Goal: Navigation & Orientation: Find specific page/section

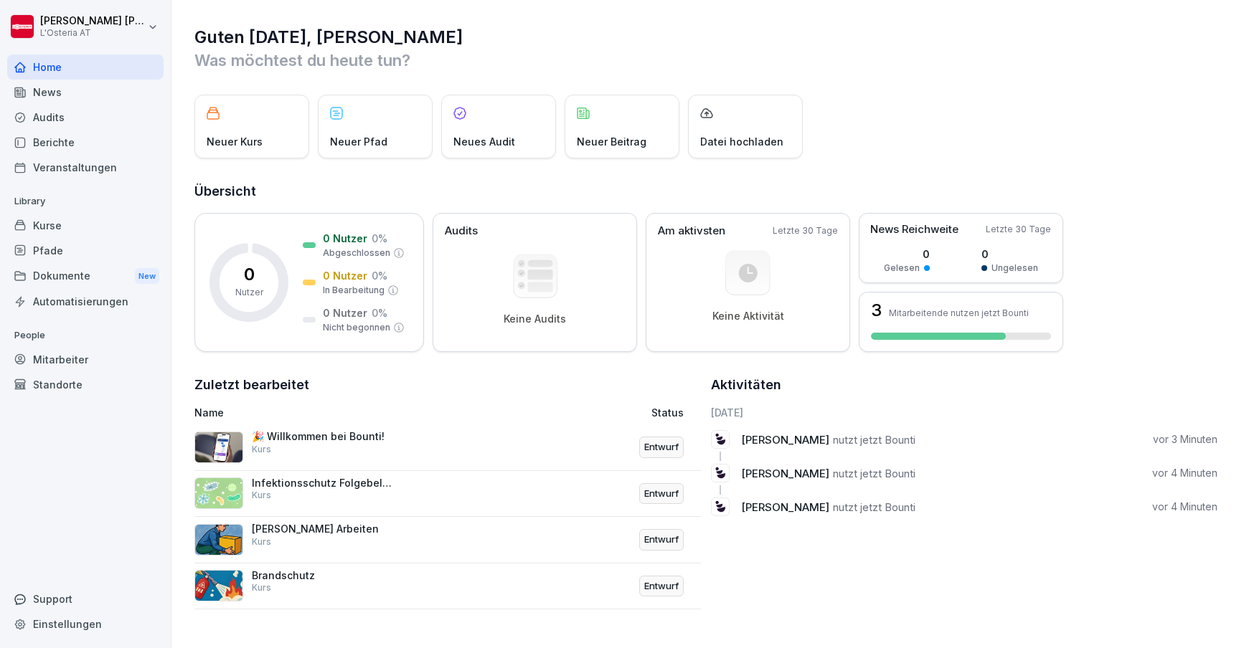
click at [52, 230] on div "Kurse" at bounding box center [85, 225] width 156 height 25
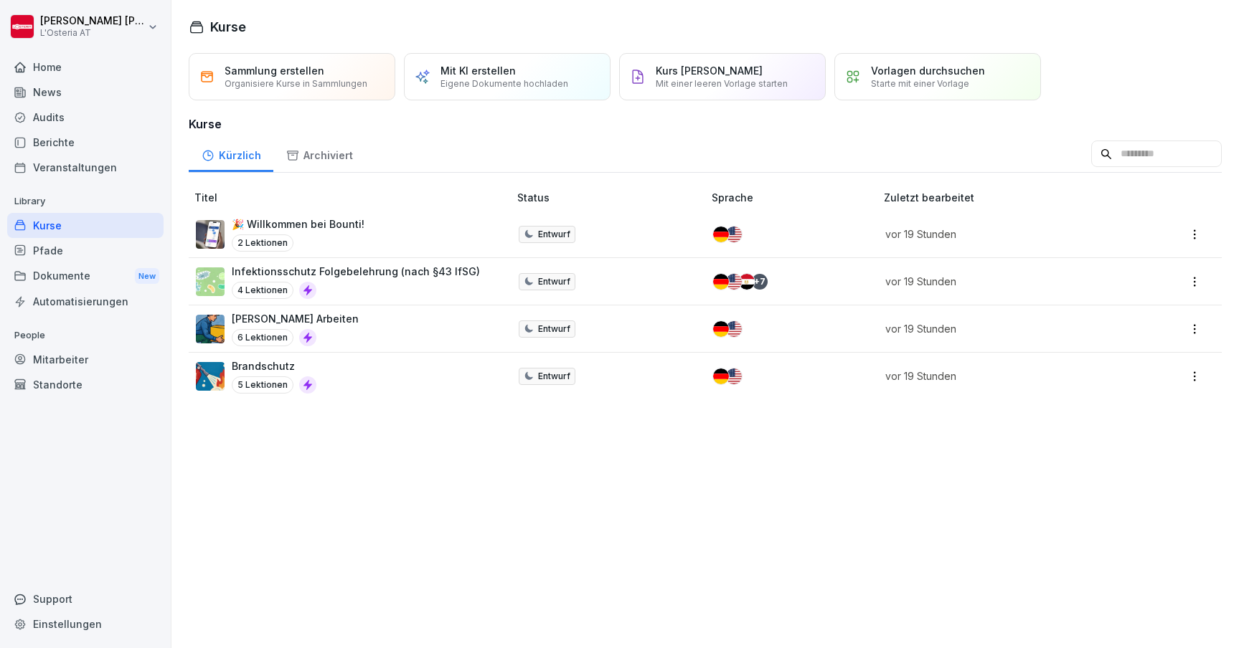
click at [1194, 232] on html "[PERSON_NAME] L'Osteria AT Home News Audits Berichte Veranstaltungen Library Ku…" at bounding box center [619, 324] width 1239 height 648
click at [57, 624] on html "[PERSON_NAME] L'Osteria AT Home News Audits Berichte Veranstaltungen Library Ku…" at bounding box center [619, 324] width 1239 height 648
click at [55, 623] on div "Einstellungen" at bounding box center [85, 624] width 156 height 25
select select "**"
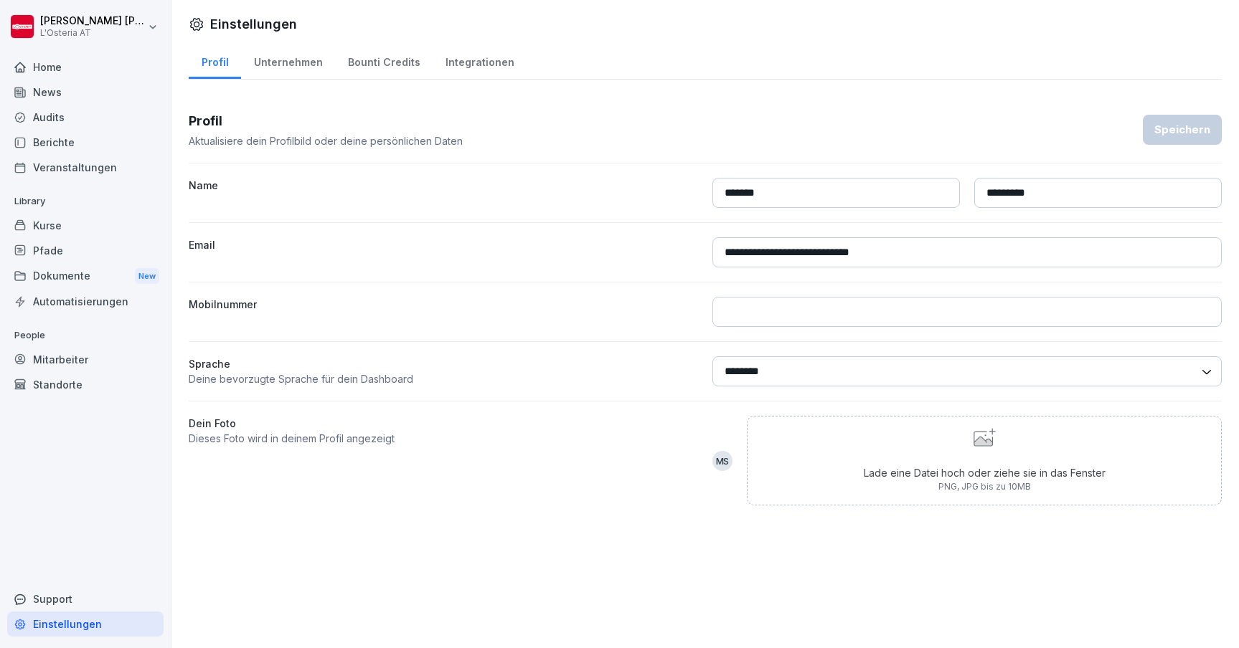
click at [294, 65] on div "Unternehmen" at bounding box center [288, 60] width 94 height 37
select select "**"
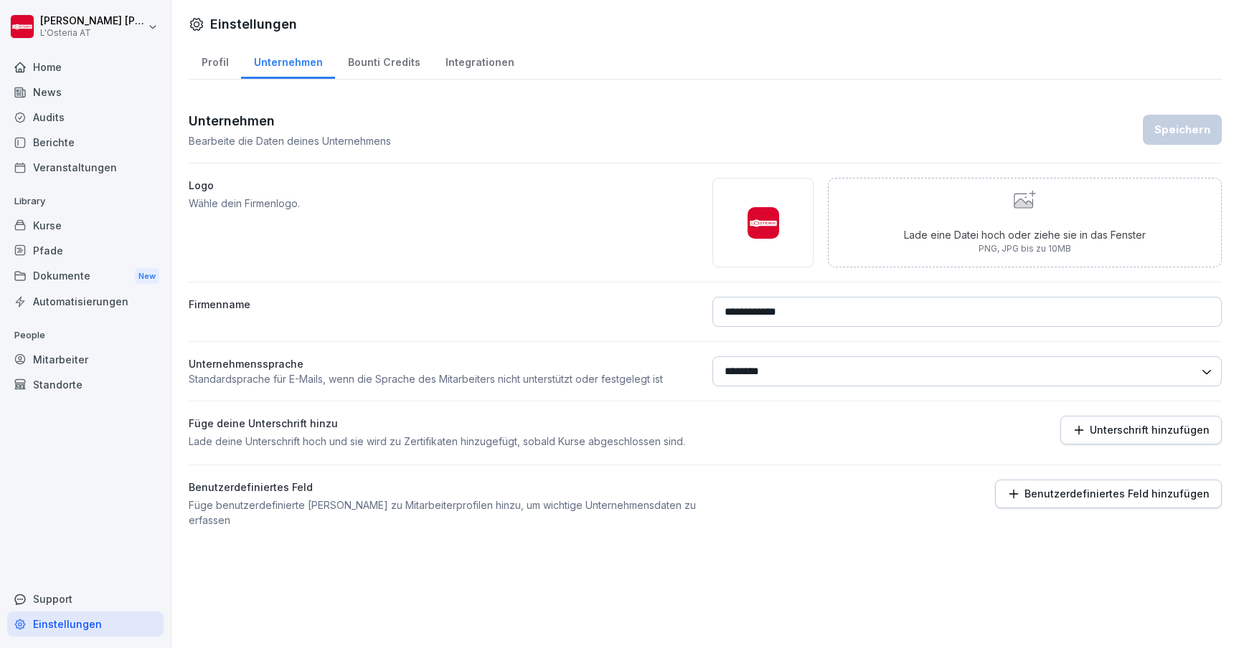
click at [389, 66] on div "Bounti Credits" at bounding box center [384, 60] width 98 height 37
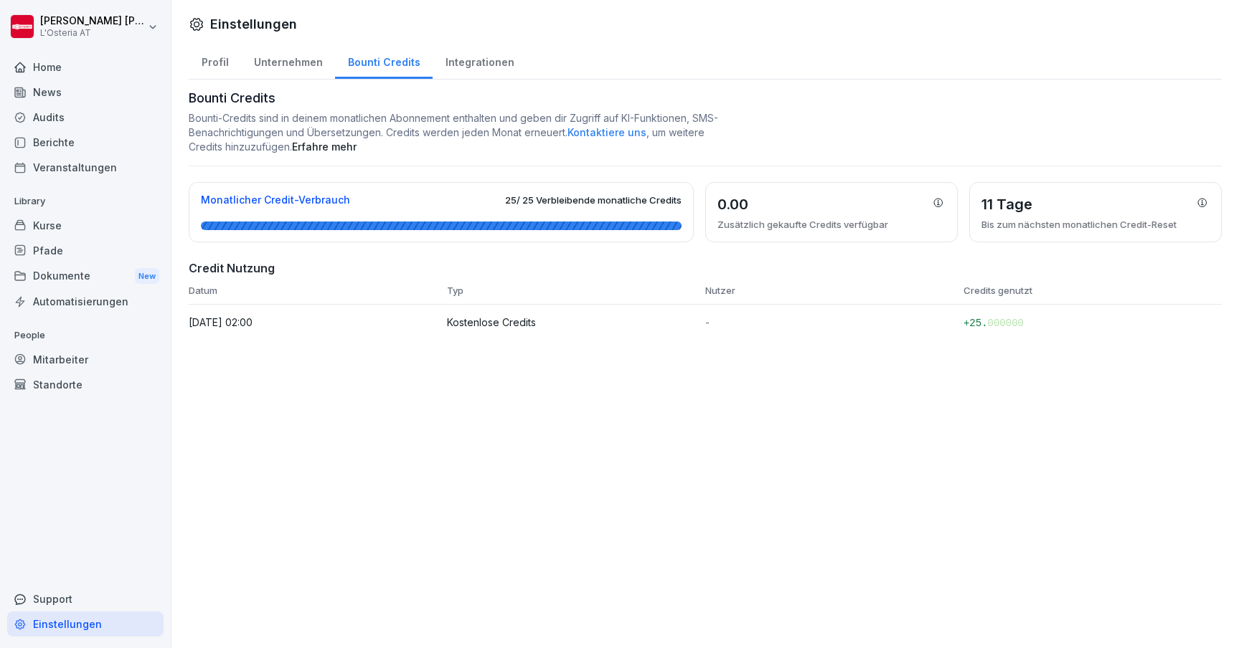
click at [461, 67] on div "Integrationen" at bounding box center [480, 60] width 94 height 37
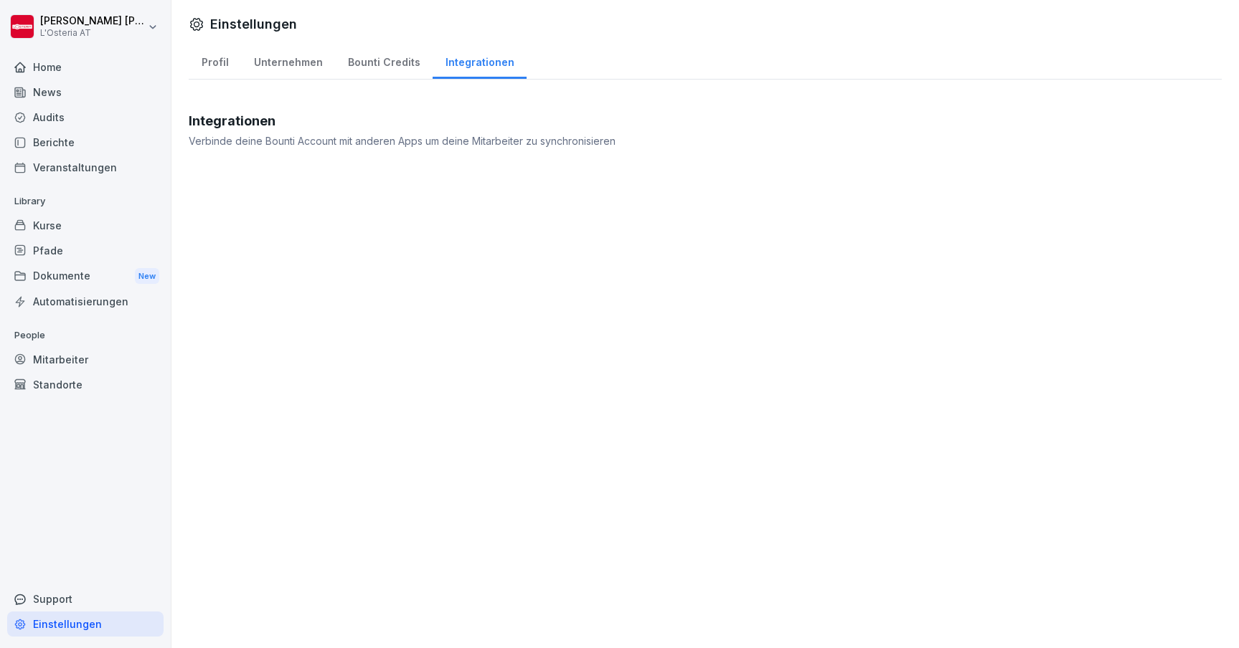
click at [385, 65] on div "Bounti Credits" at bounding box center [384, 60] width 98 height 37
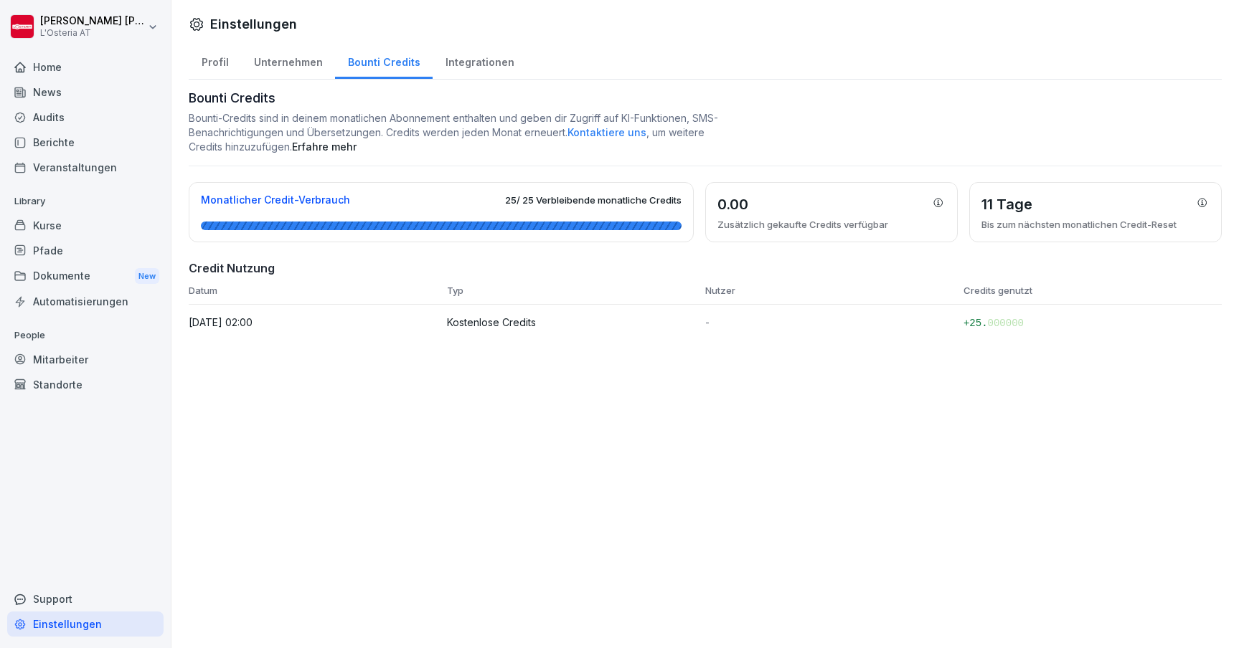
click at [222, 70] on div "Profil" at bounding box center [215, 60] width 52 height 37
select select "**"
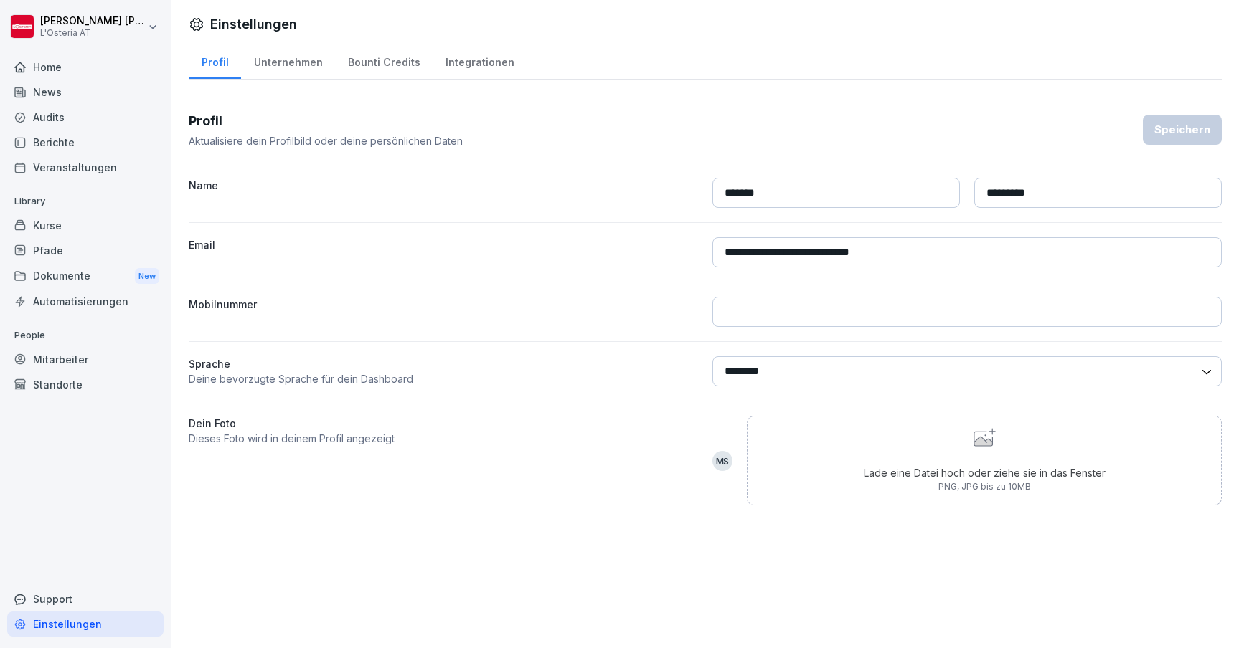
click at [85, 91] on div "News" at bounding box center [85, 92] width 156 height 25
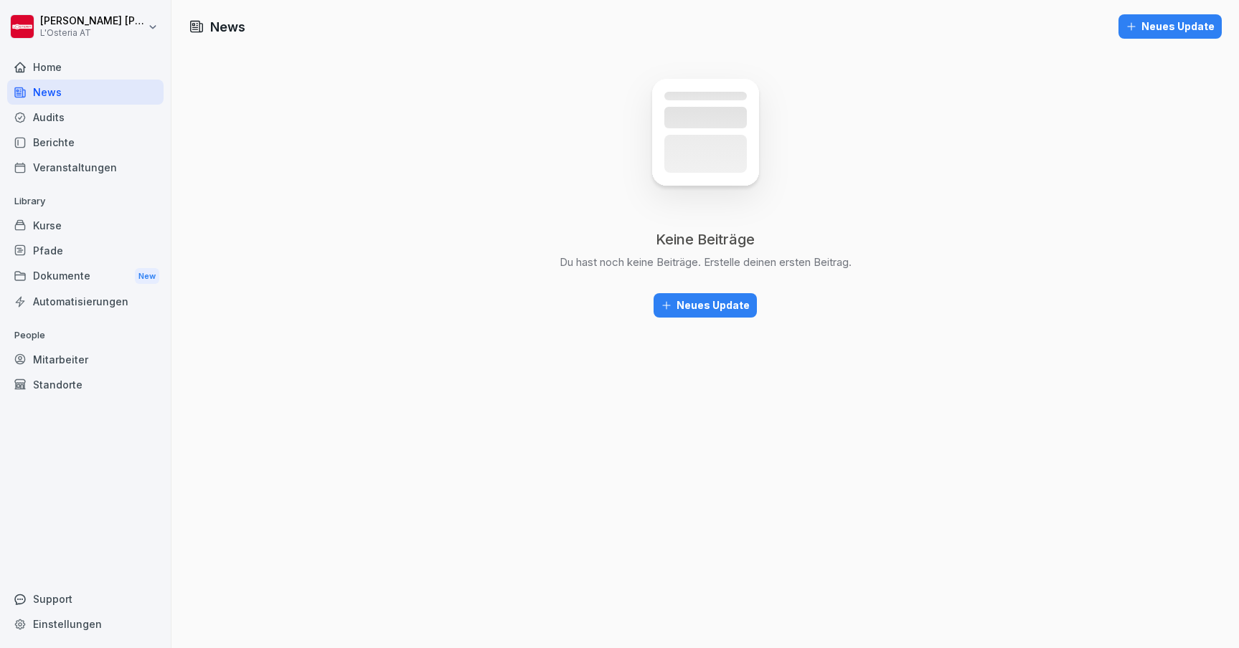
click at [80, 75] on div "Home" at bounding box center [85, 67] width 156 height 25
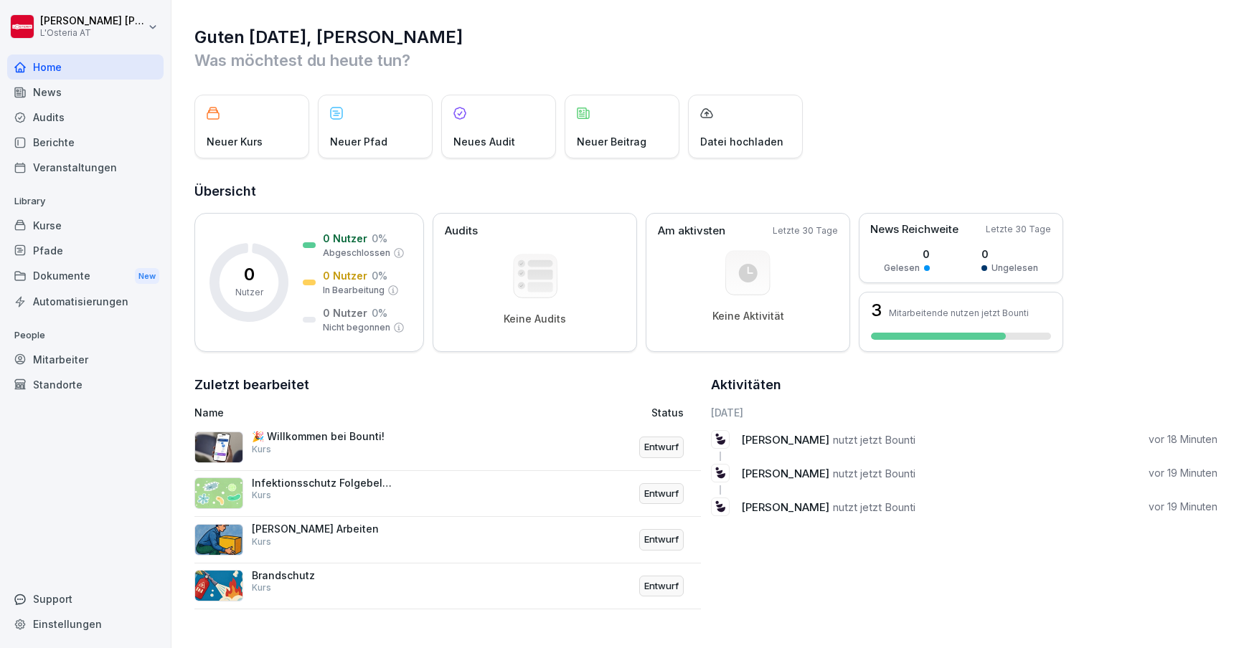
click at [66, 244] on div "Pfade" at bounding box center [85, 250] width 156 height 25
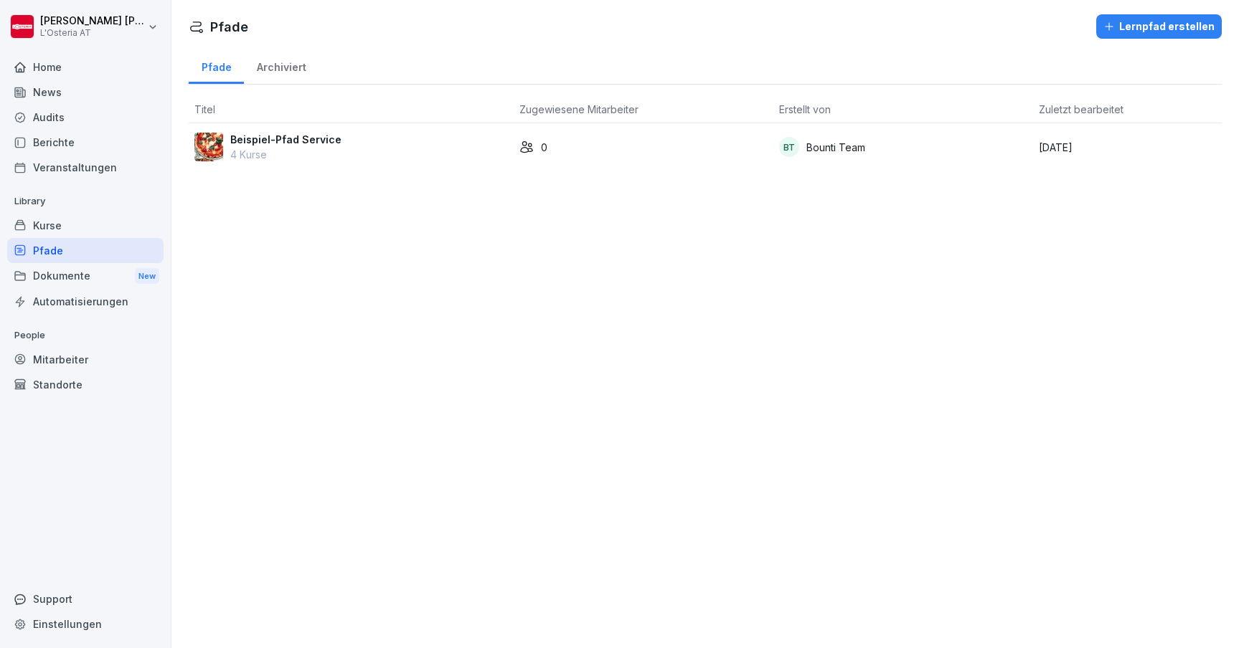
click at [63, 225] on div "Kurse" at bounding box center [85, 225] width 156 height 25
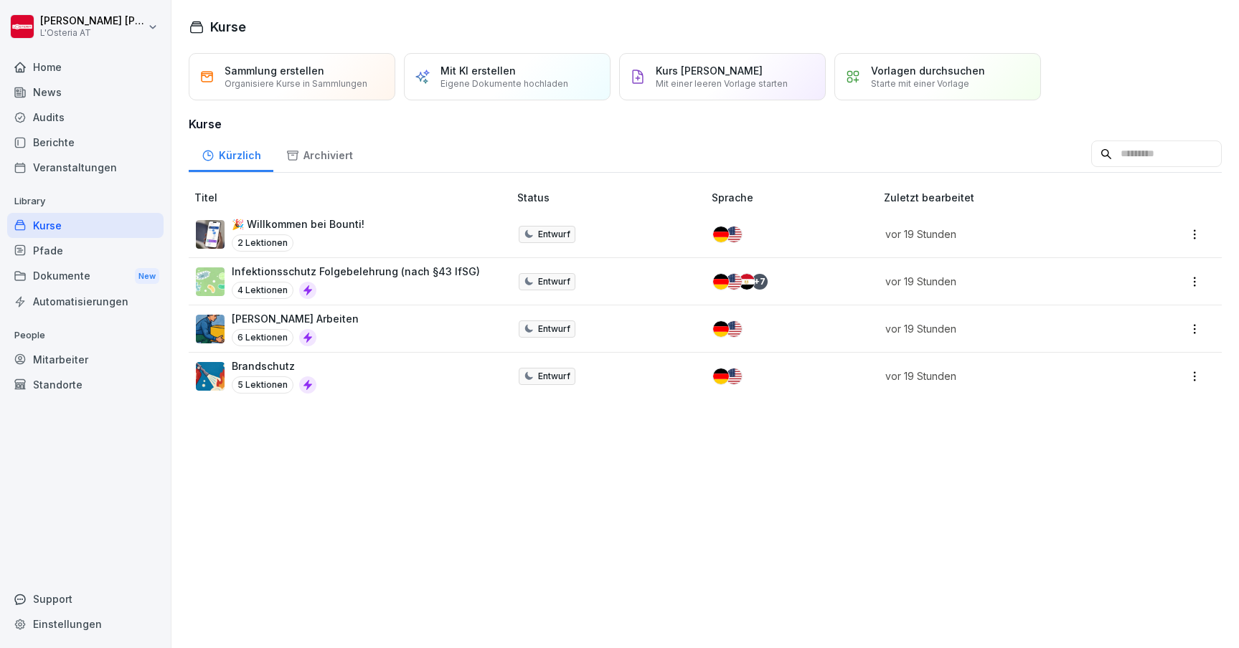
click at [935, 80] on p "Starte mit einer Vorlage" at bounding box center [920, 83] width 98 height 11
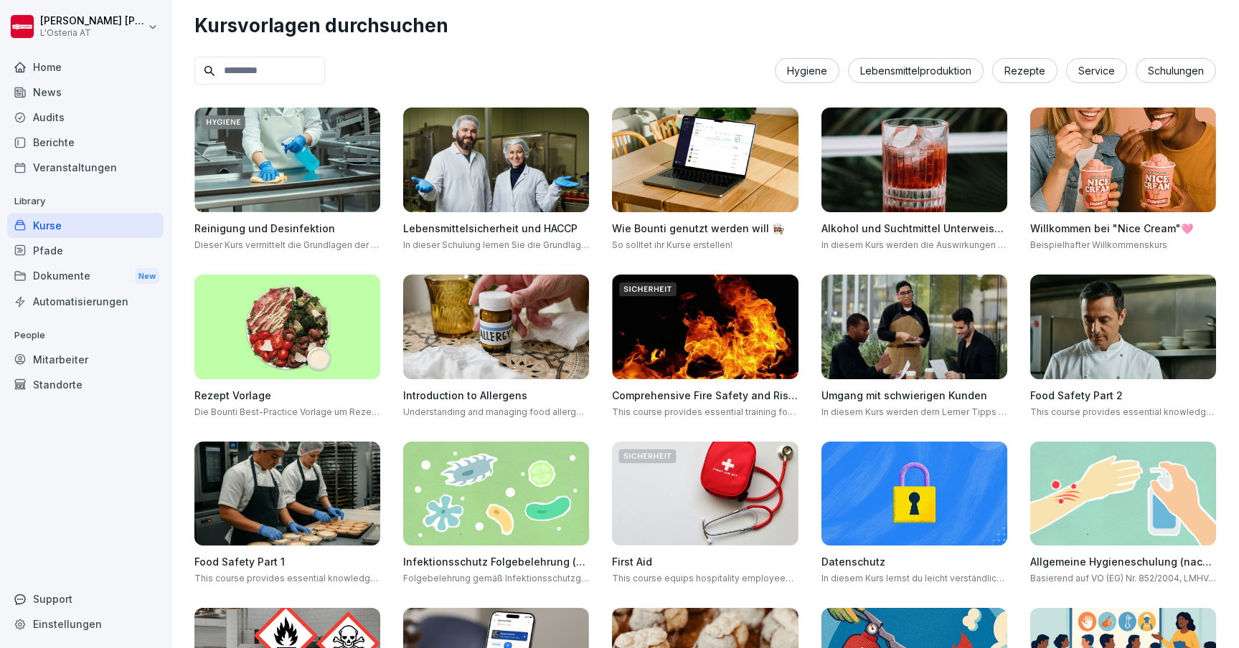
click at [66, 70] on div "Home" at bounding box center [85, 67] width 156 height 25
